Goal: Task Accomplishment & Management: Manage account settings

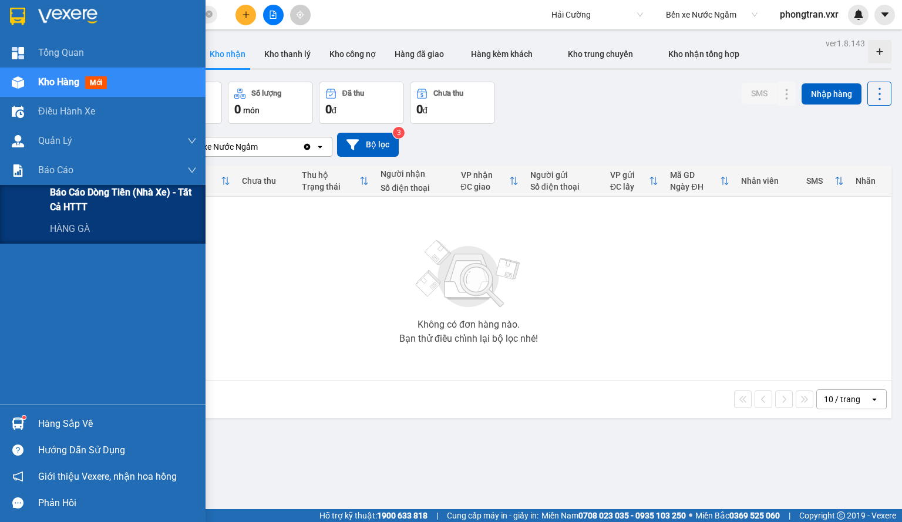
click at [70, 198] on span "Báo cáo dòng tiền (nhà xe) - tất cả HTTT" at bounding box center [123, 199] width 147 height 29
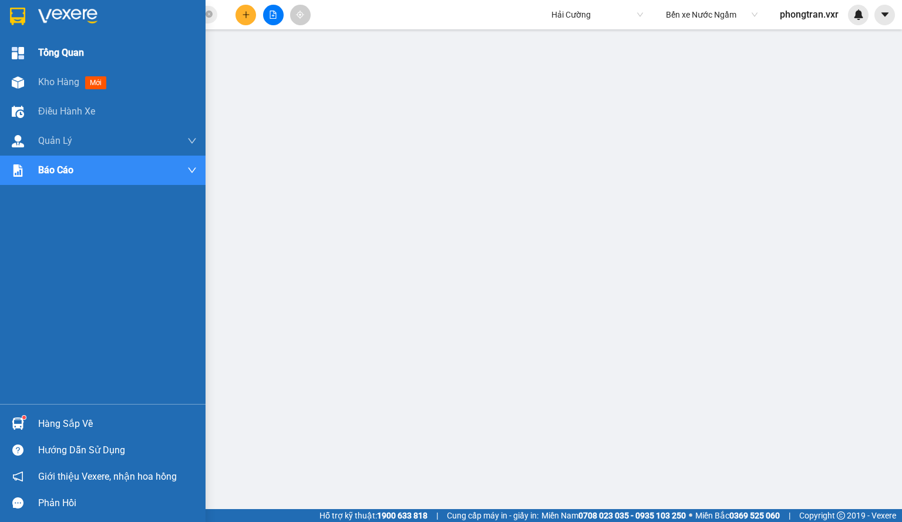
click at [23, 76] on div at bounding box center [18, 82] width 21 height 21
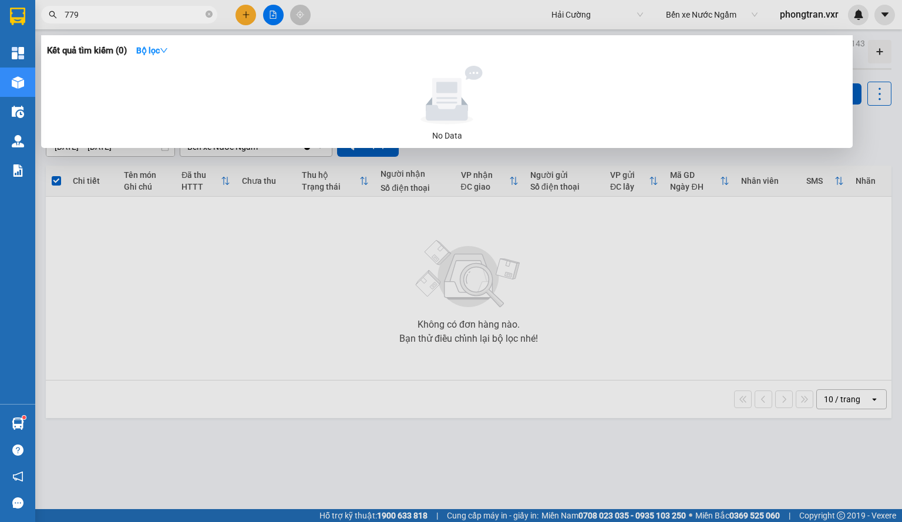
click at [128, 13] on input "779" at bounding box center [134, 14] width 139 height 13
drag, startPoint x: 264, startPoint y: 273, endPoint x: 124, endPoint y: 221, distance: 148.7
click at [263, 273] on div at bounding box center [451, 261] width 902 height 522
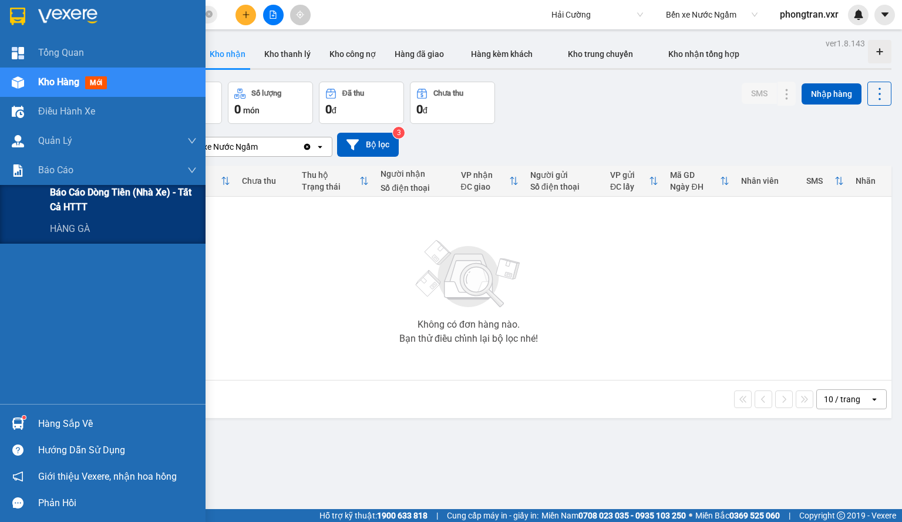
click at [88, 199] on span "Báo cáo dòng tiền (nhà xe) - tất cả HTTT" at bounding box center [123, 199] width 147 height 29
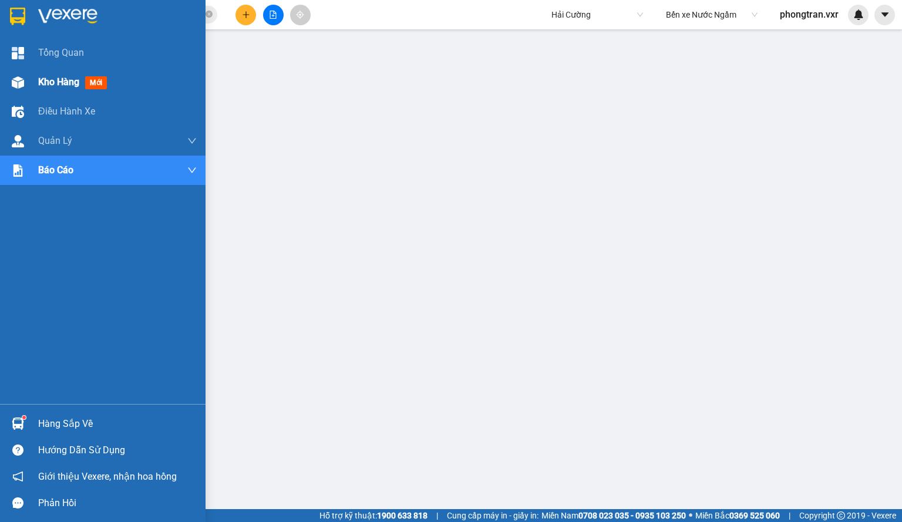
click at [18, 95] on div "Kho hàng mới" at bounding box center [103, 82] width 206 height 29
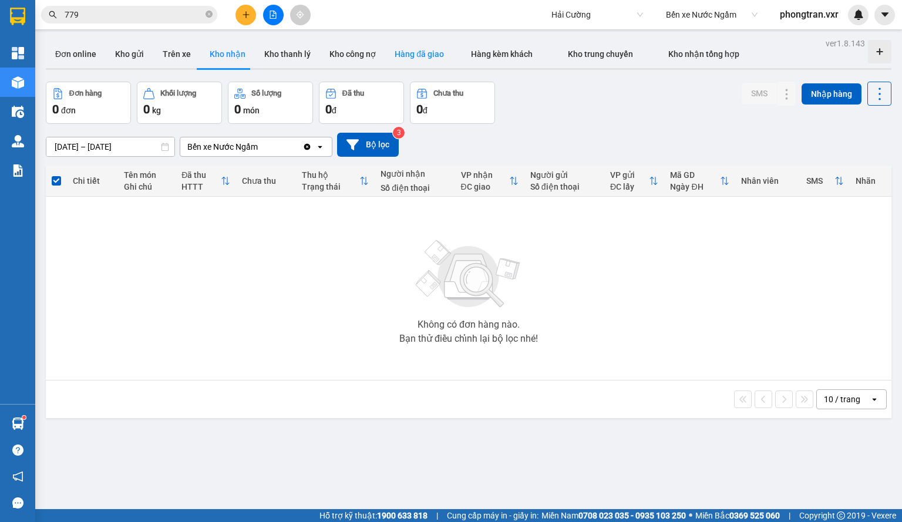
click at [393, 59] on button "Hàng đã giao" at bounding box center [419, 54] width 68 height 28
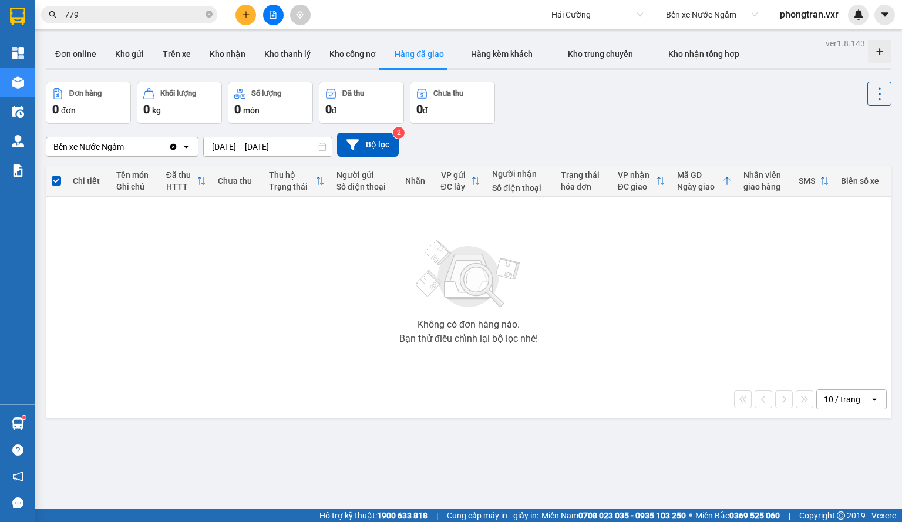
click at [142, 146] on div "Bến xe Nước Ngầm" at bounding box center [107, 146] width 122 height 19
type input "doc"
click at [142, 165] on div "Dọc Đường" at bounding box center [122, 171] width 153 height 21
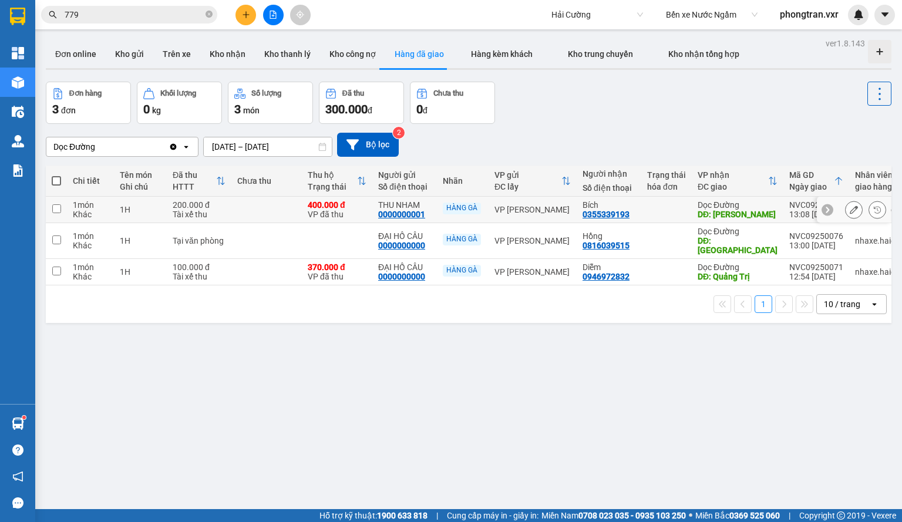
click at [60, 207] on input "checkbox" at bounding box center [56, 208] width 9 height 9
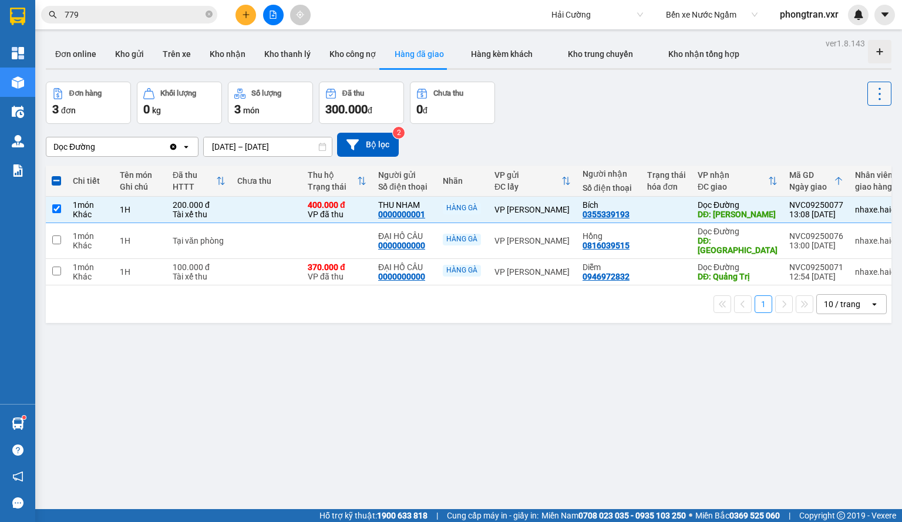
click at [882, 96] on icon at bounding box center [879, 94] width 16 height 16
click at [851, 139] on li "Xóa hoàn toàn" at bounding box center [851, 146] width 96 height 21
click at [874, 92] on icon at bounding box center [879, 94] width 16 height 16
click at [841, 137] on li "Xóa hoàn toàn" at bounding box center [851, 146] width 96 height 21
click at [886, 95] on button at bounding box center [879, 94] width 24 height 24
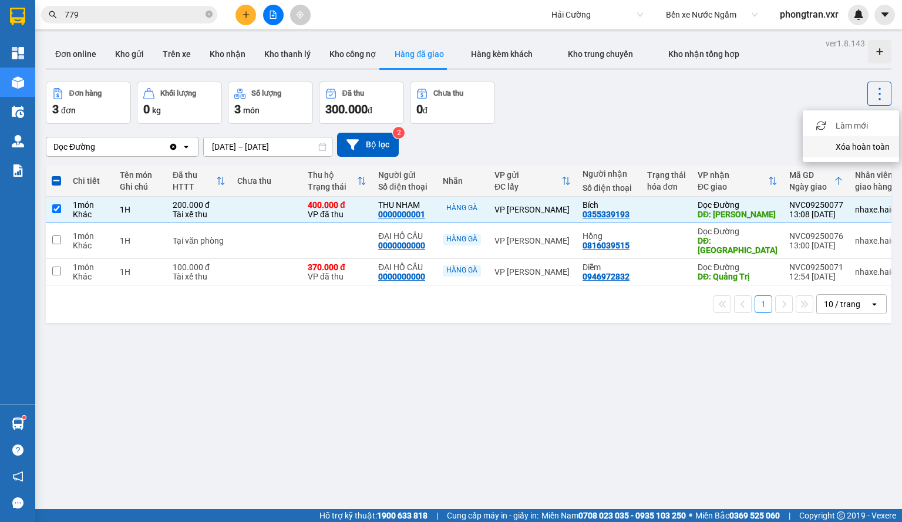
click at [843, 142] on span "Xóa hoàn toàn" at bounding box center [863, 147] width 54 height 12
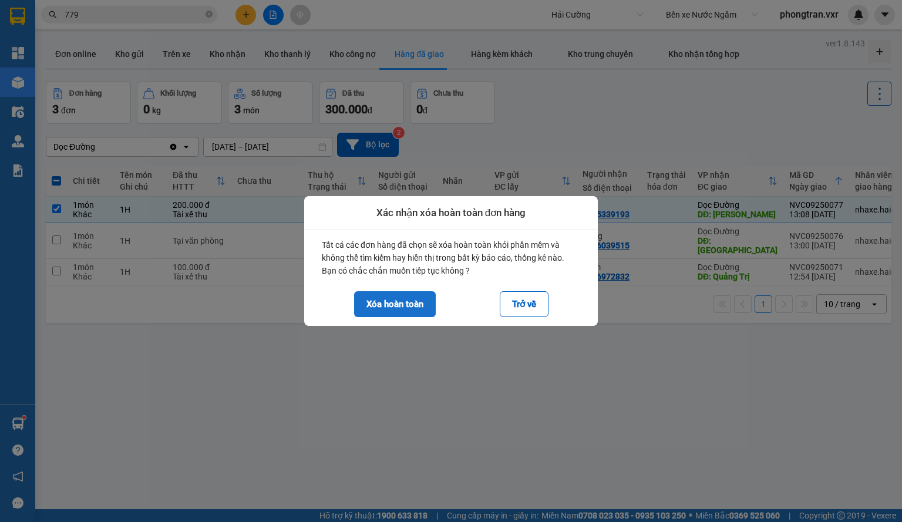
click at [397, 298] on button "Xóa hoàn toàn" at bounding box center [395, 304] width 82 height 26
checkbox input "false"
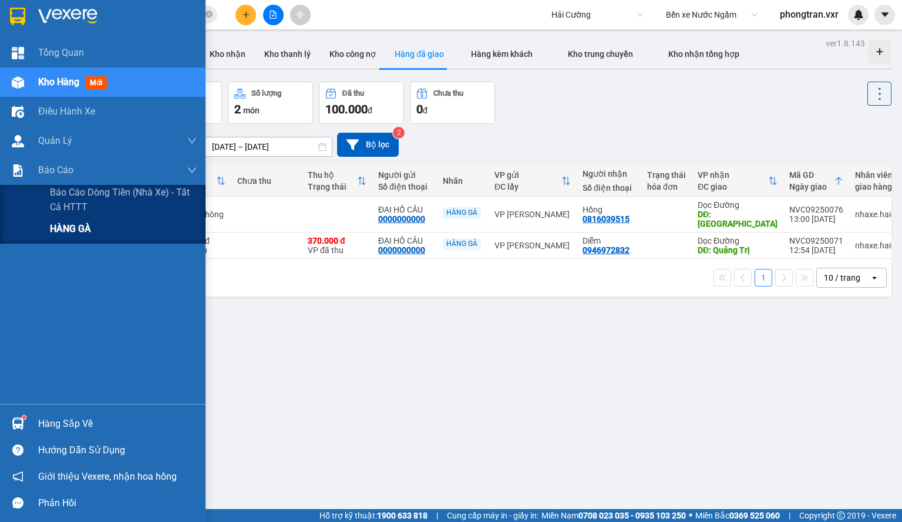
click at [93, 221] on div "HÀNG GÀ" at bounding box center [123, 228] width 147 height 29
